Goal: Book appointment/travel/reservation

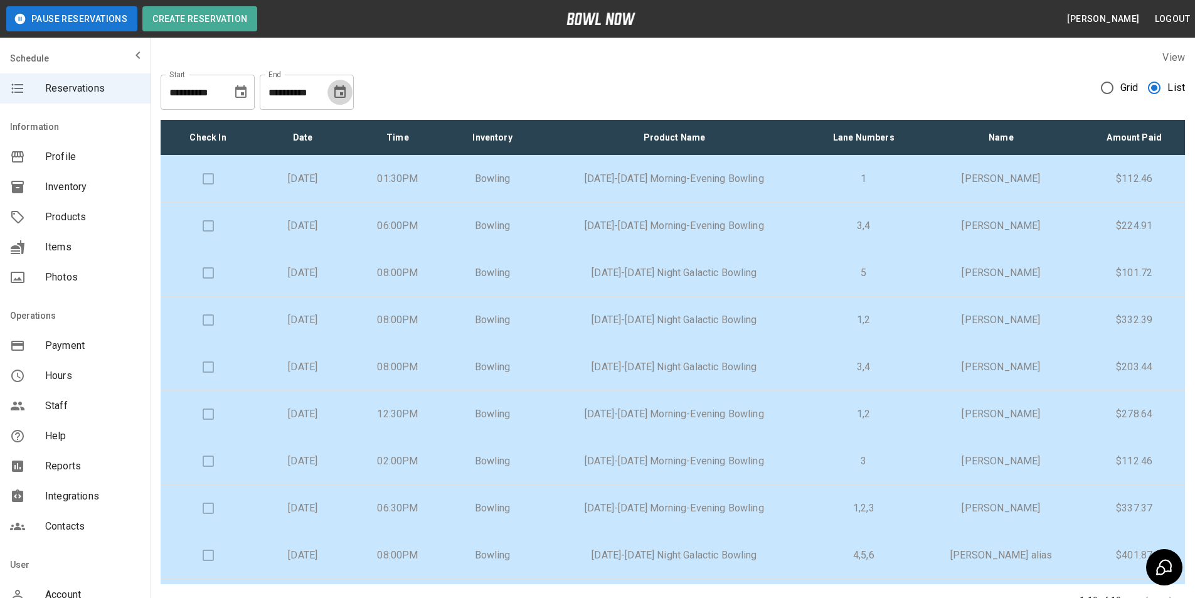
click at [338, 87] on icon "Choose date, selected date is Sep 4, 2025" at bounding box center [339, 91] width 11 height 13
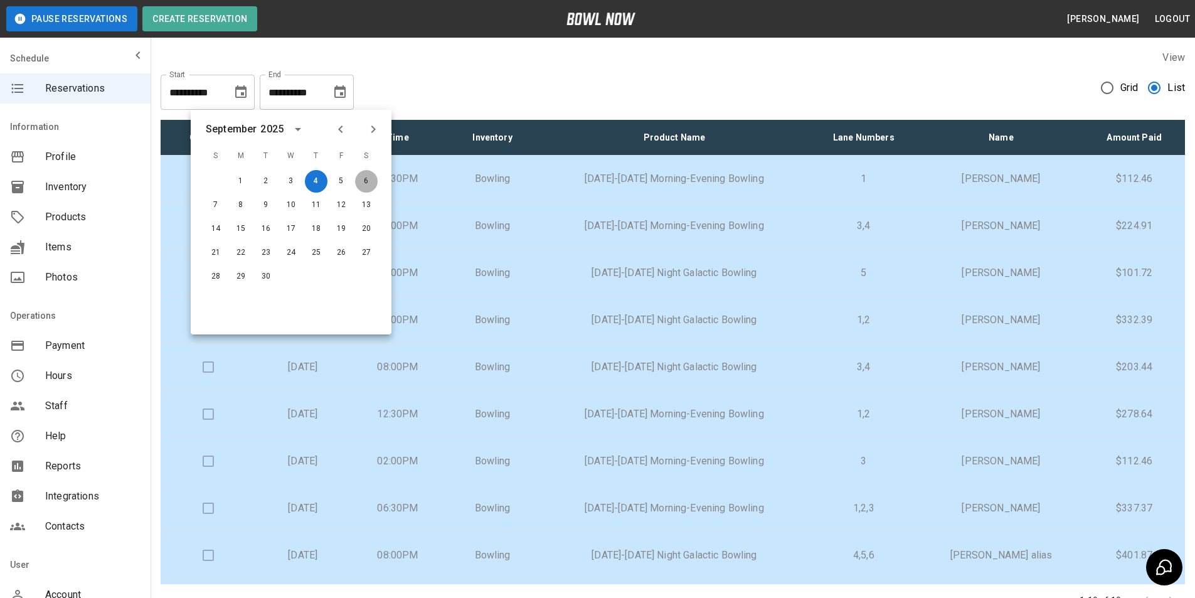
click at [366, 176] on button "6" at bounding box center [366, 181] width 23 height 23
type input "**********"
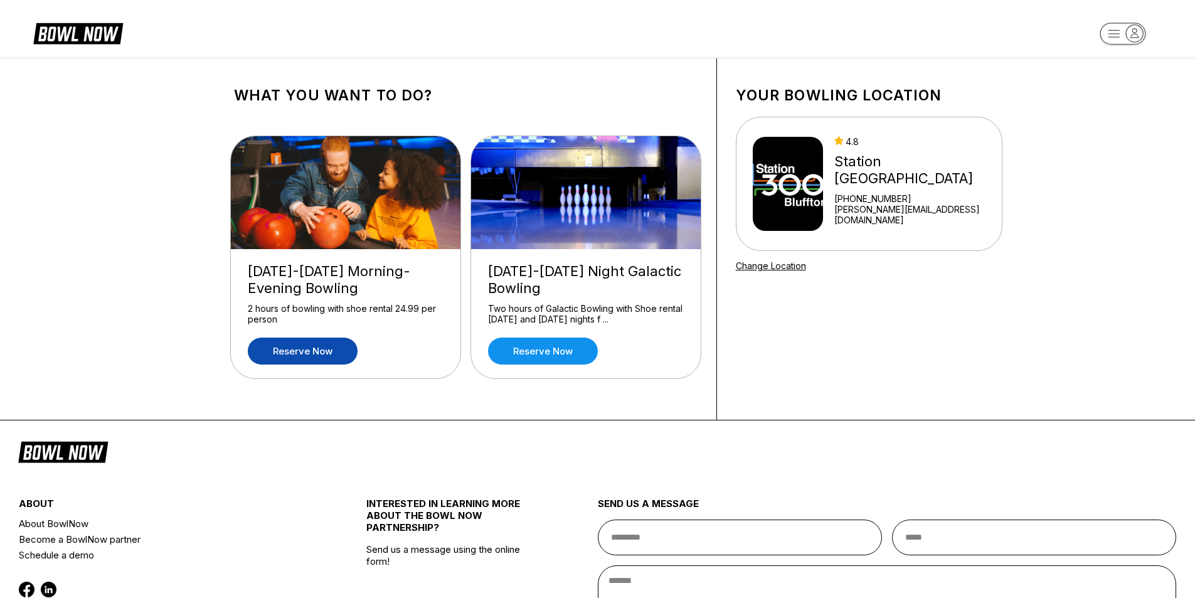
click at [319, 354] on link "Reserve now" at bounding box center [303, 351] width 110 height 27
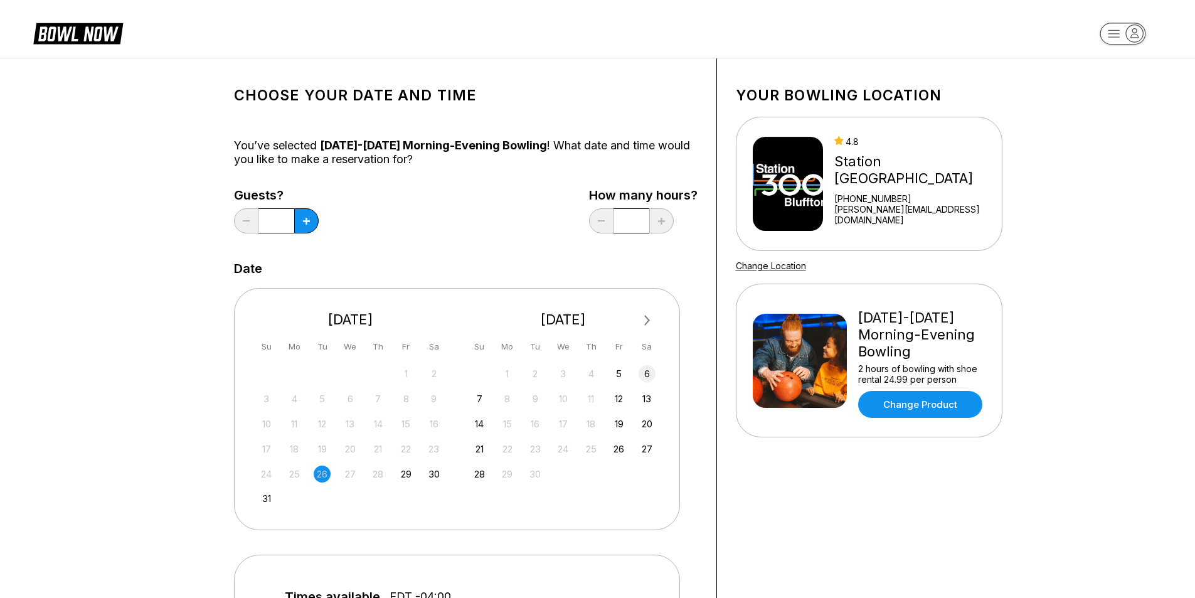
click at [650, 373] on div "6" at bounding box center [647, 373] width 17 height 17
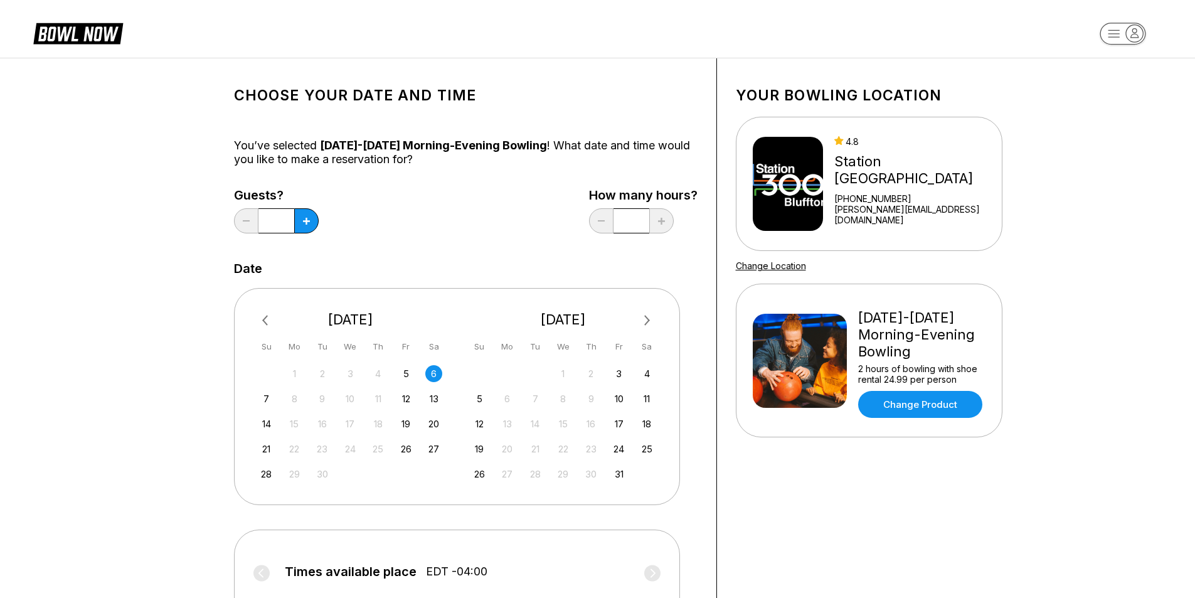
click at [467, 322] on div "October 2025" at bounding box center [563, 319] width 194 height 17
